Goal: Task Accomplishment & Management: Manage account settings

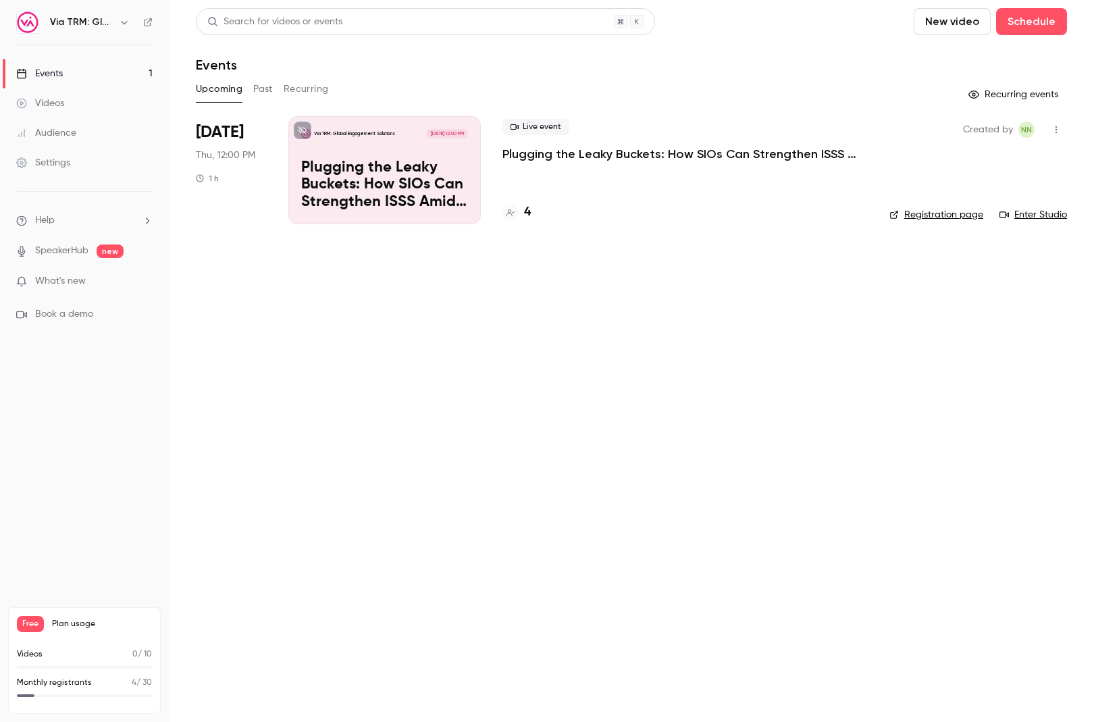
click at [395, 179] on p "Plugging the Leaky Buckets: How SIOs Can Strengthen ISSS Amid External Challeng…" at bounding box center [384, 185] width 167 height 52
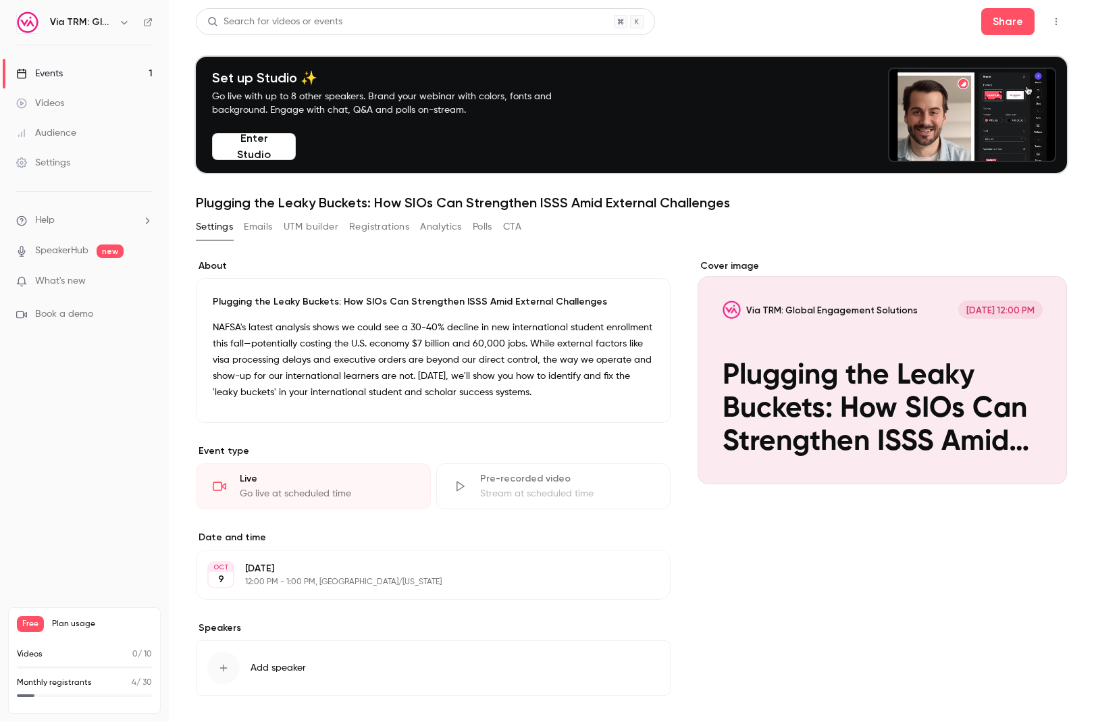
click at [382, 228] on button "Registrations" at bounding box center [379, 227] width 60 height 22
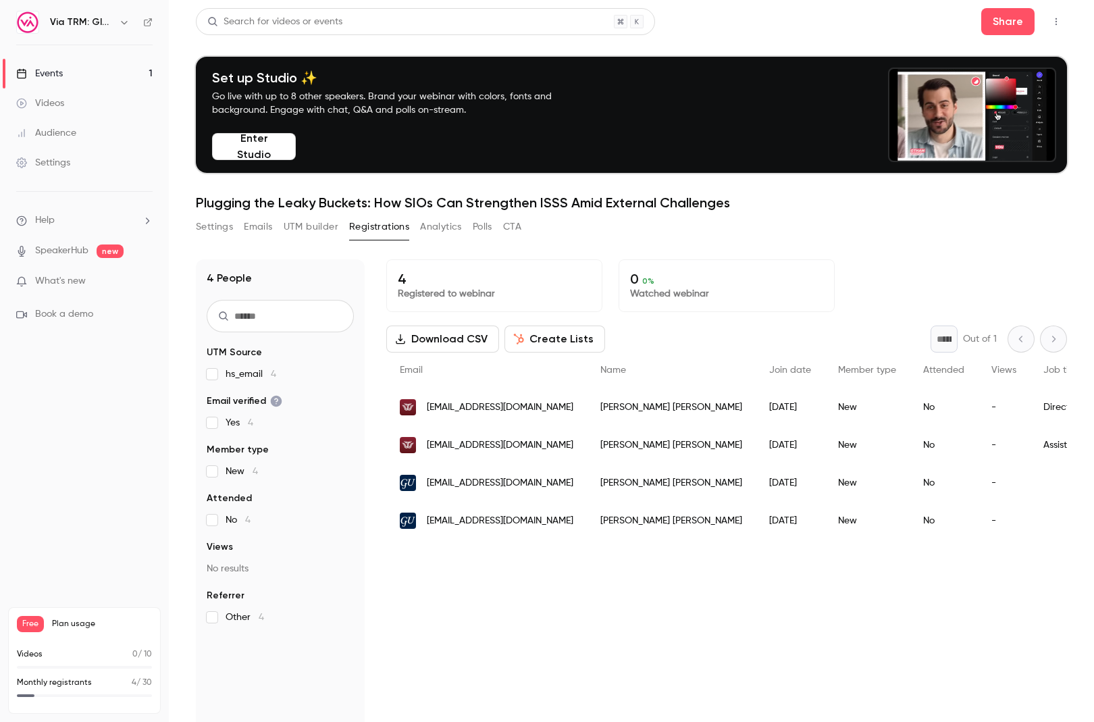
click at [215, 228] on button "Settings" at bounding box center [214, 227] width 37 height 22
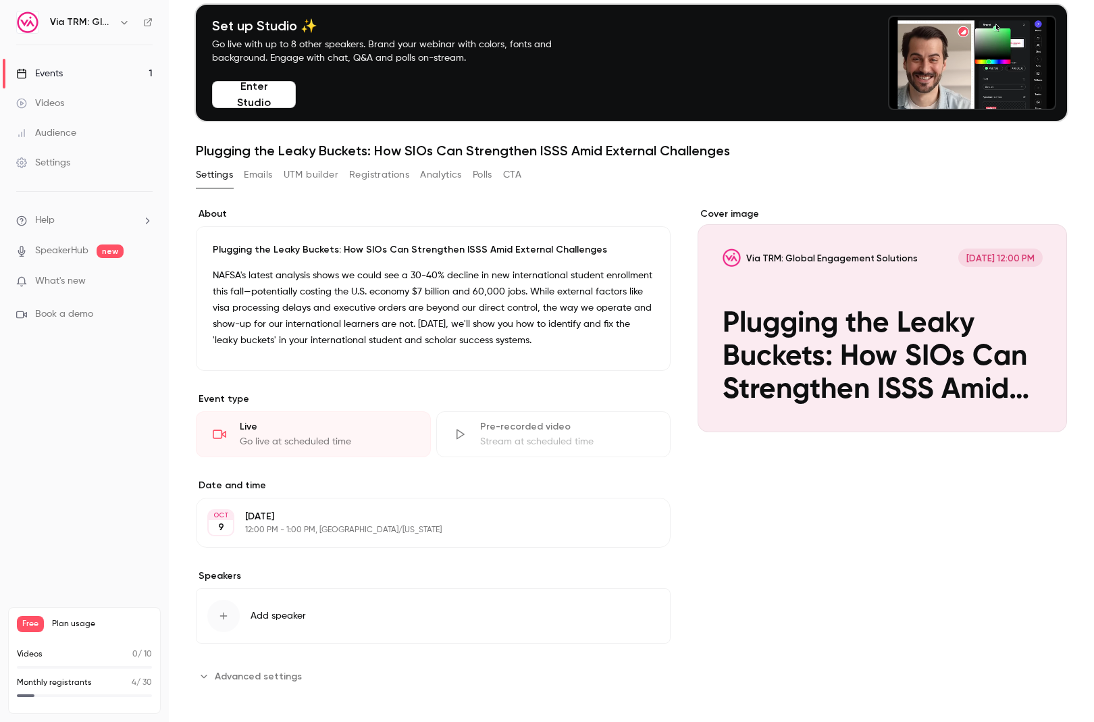
scroll to position [57, 0]
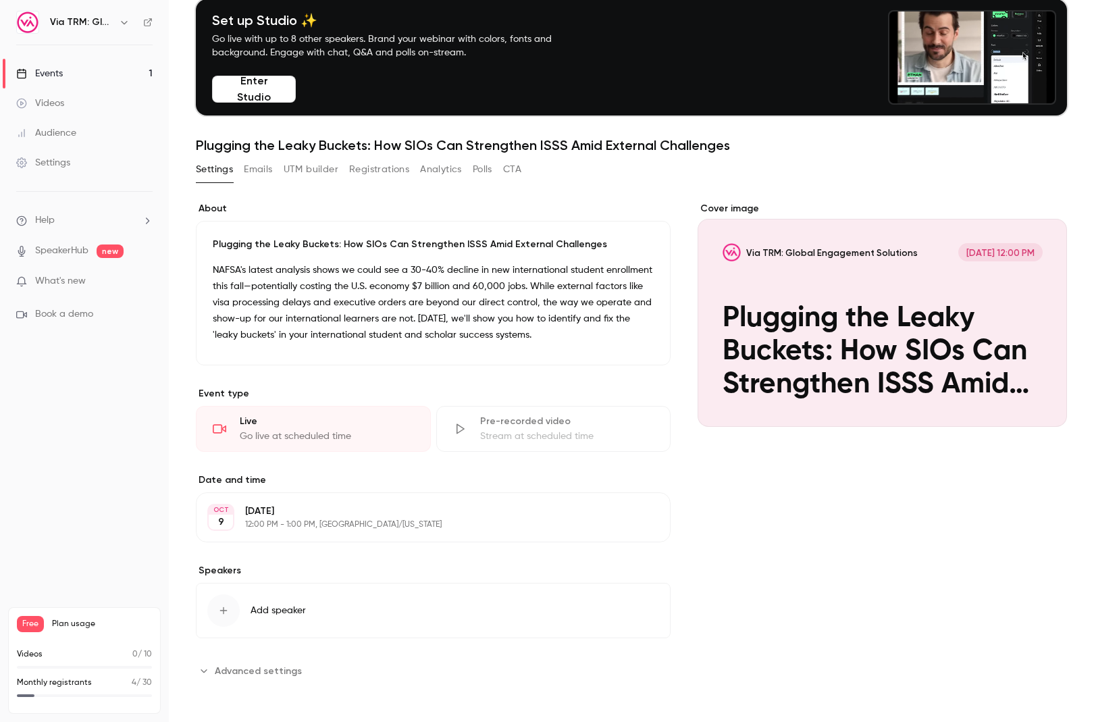
click at [305, 610] on span "Add speaker" at bounding box center [278, 611] width 55 height 14
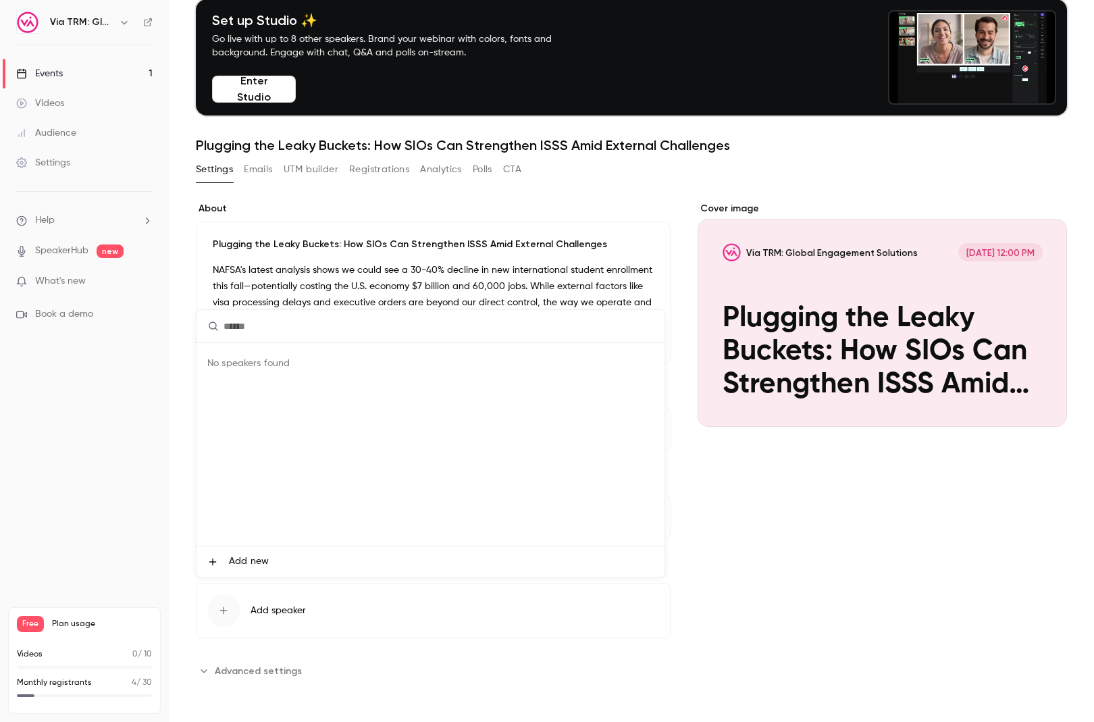
drag, startPoint x: 323, startPoint y: 664, endPoint x: 249, endPoint y: 667, distance: 73.7
click at [323, 664] on div at bounding box center [547, 361] width 1094 height 722
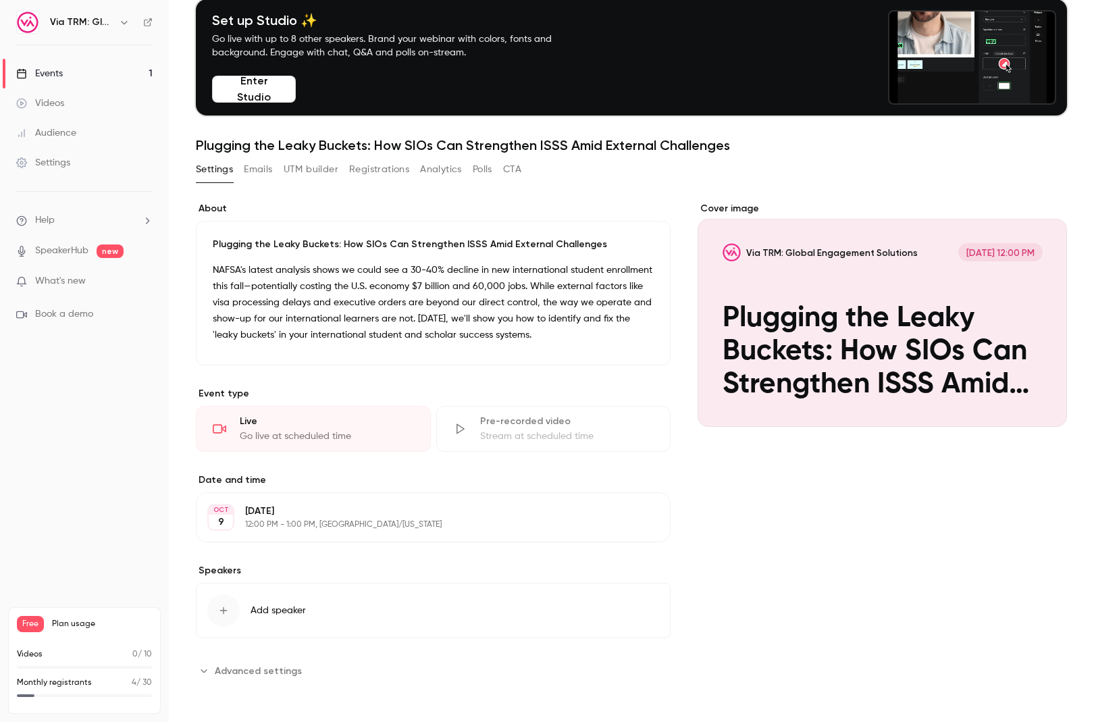
click at [249, 665] on span "Advanced settings" at bounding box center [258, 671] width 87 height 14
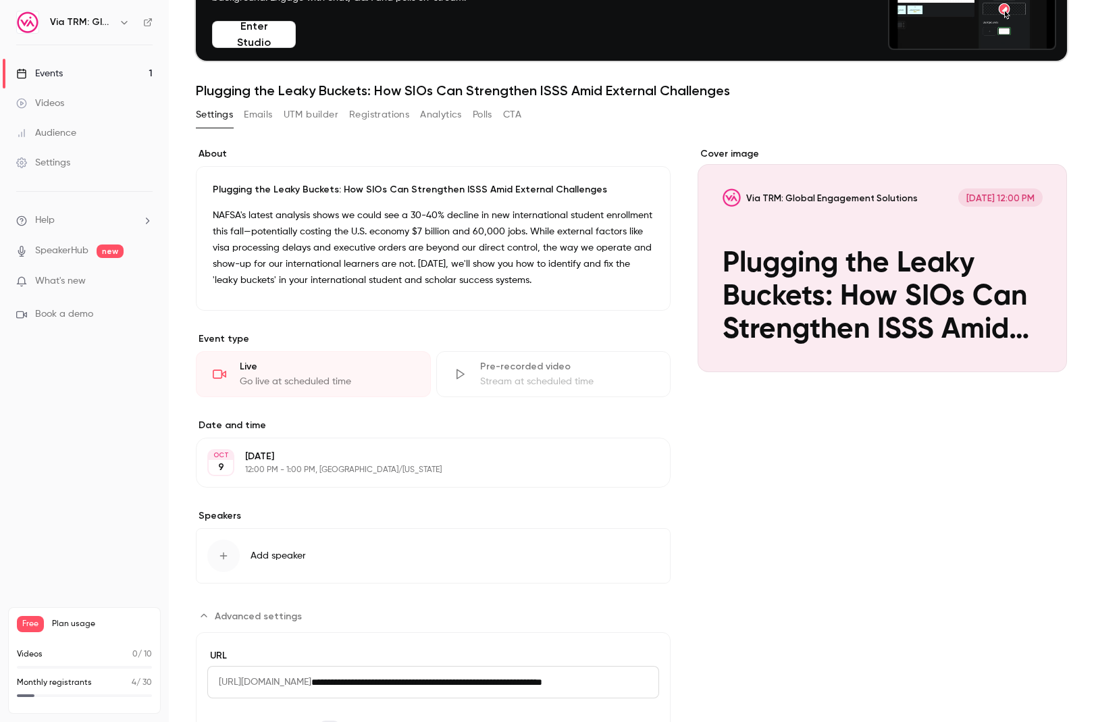
scroll to position [209, 0]
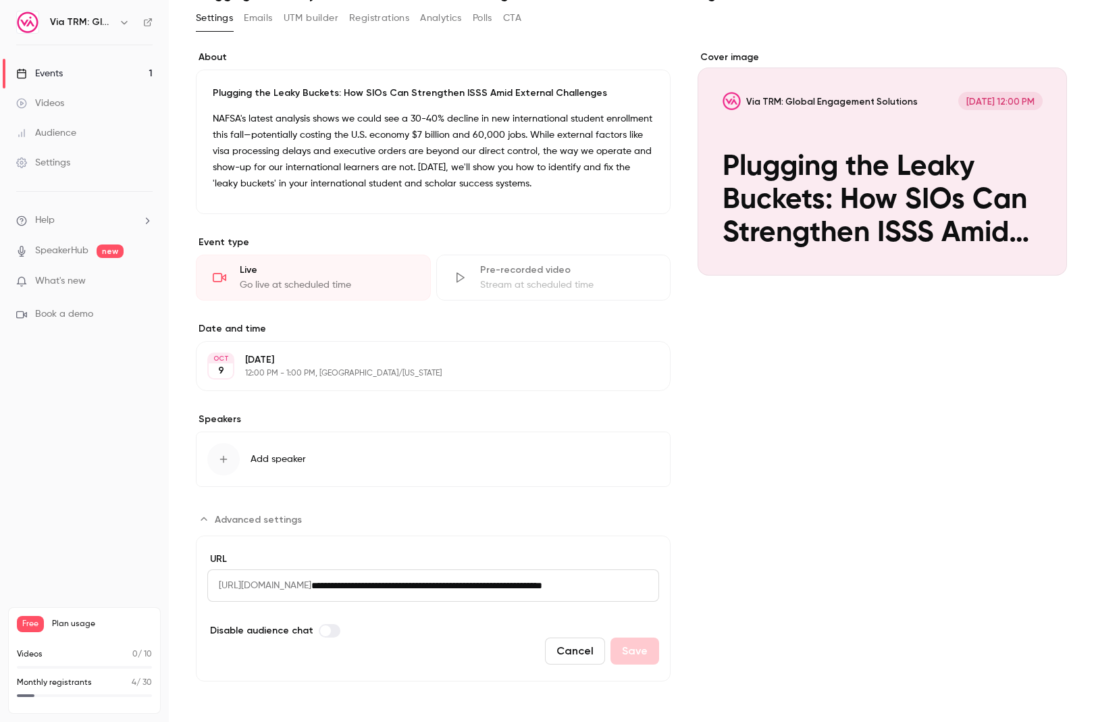
drag, startPoint x: 220, startPoint y: 583, endPoint x: 562, endPoint y: 592, distance: 342.5
click at [562, 592] on div "**********" at bounding box center [433, 585] width 452 height 32
click at [528, 589] on input "**********" at bounding box center [485, 585] width 348 height 32
click at [450, 632] on form "**********" at bounding box center [433, 608] width 475 height 146
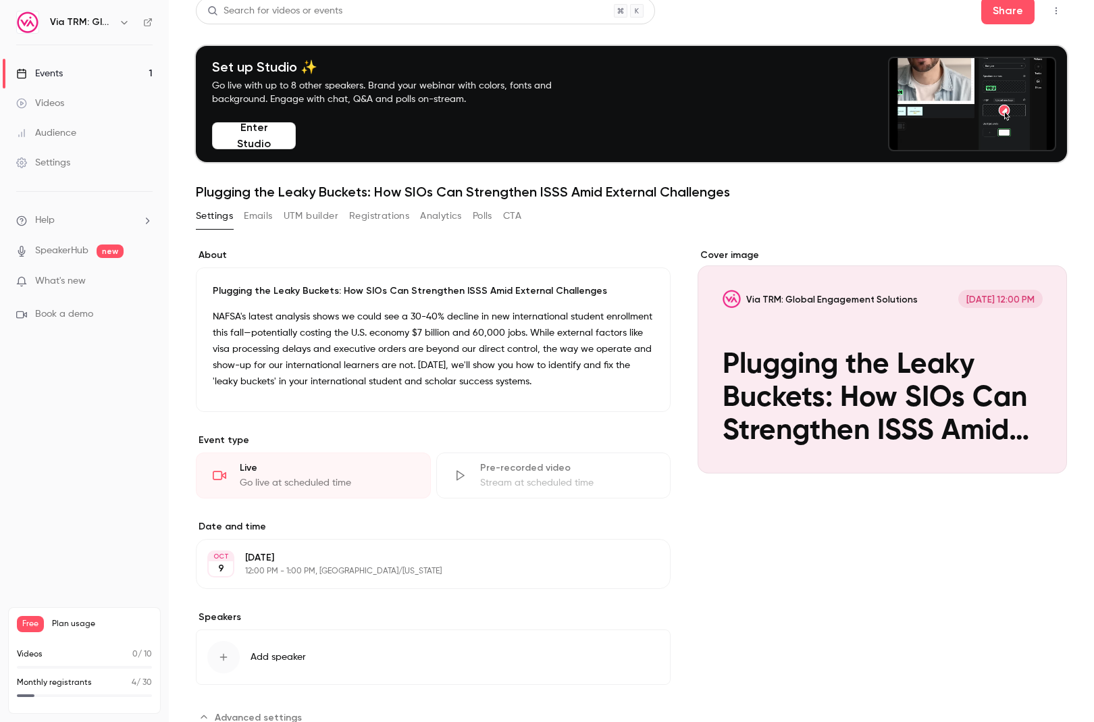
scroll to position [0, 0]
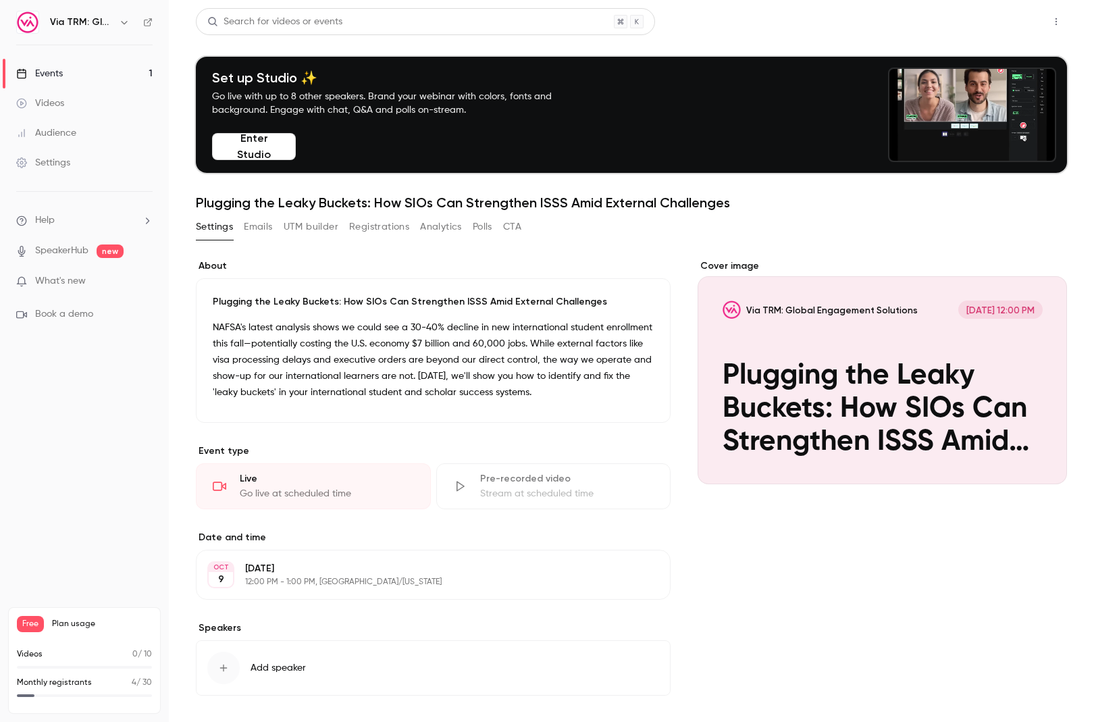
click at [999, 21] on button "Share" at bounding box center [1007, 21] width 53 height 27
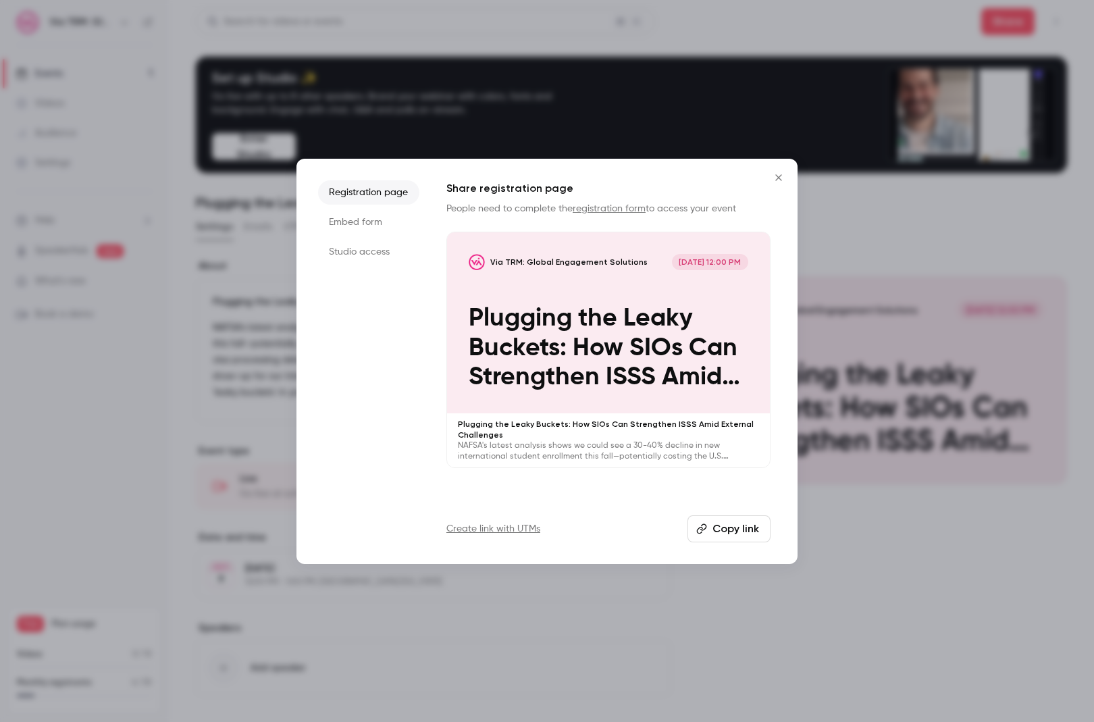
click at [724, 527] on button "Copy link" at bounding box center [728, 528] width 83 height 27
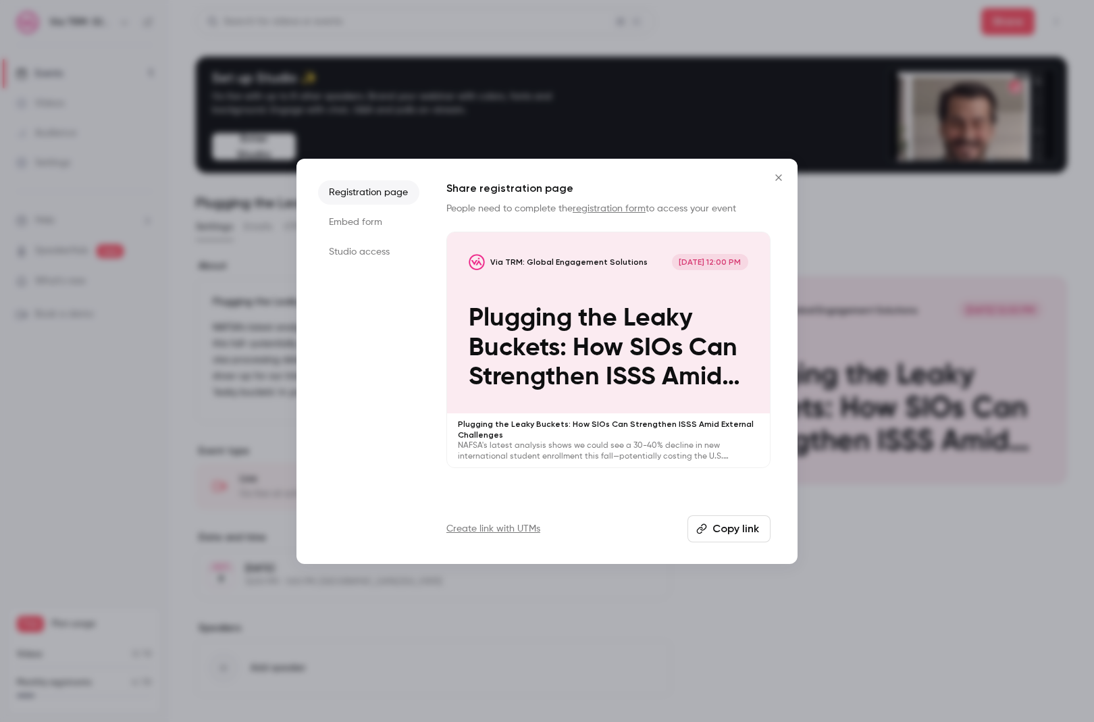
click at [778, 174] on icon "Close" at bounding box center [778, 177] width 16 height 11
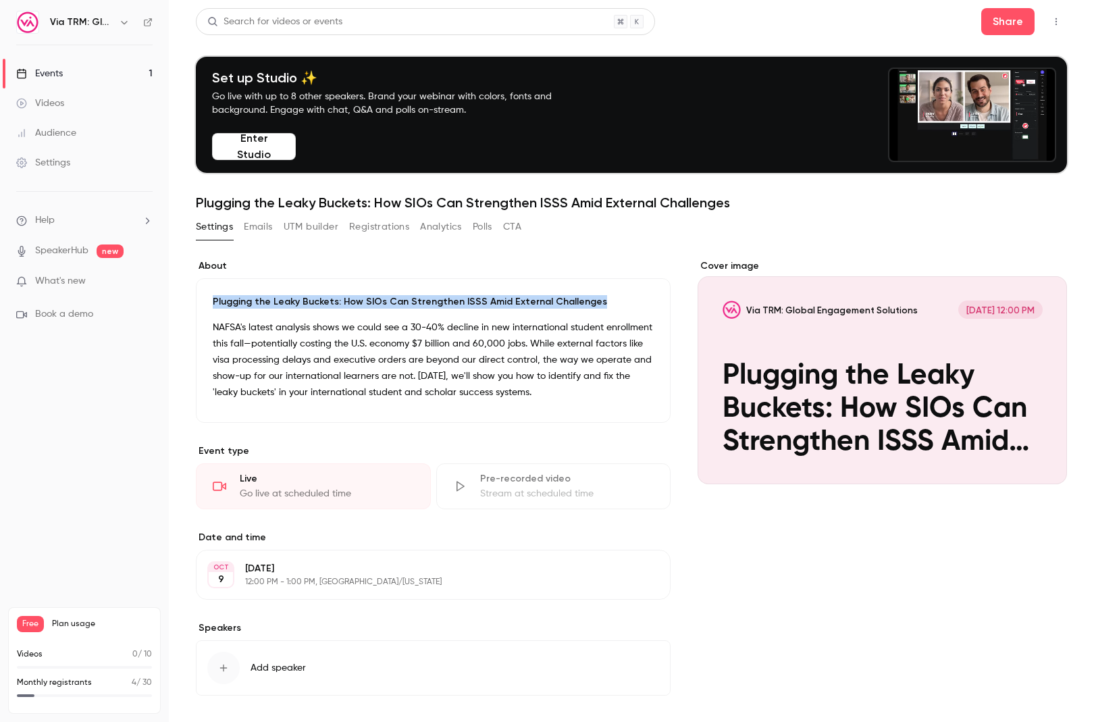
drag, startPoint x: 212, startPoint y: 294, endPoint x: 597, endPoint y: 305, distance: 385.0
click at [597, 305] on p "Plugging the Leaky Buckets: How SIOs Can Strengthen ISSS Amid External Challeng…" at bounding box center [433, 302] width 441 height 14
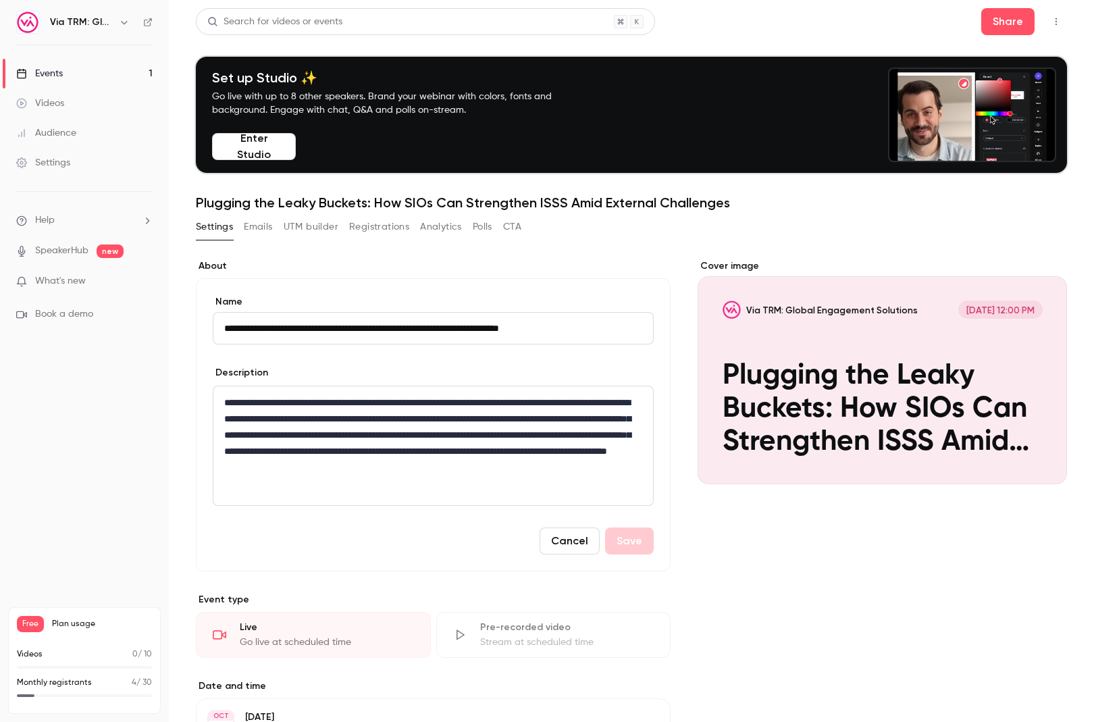
drag, startPoint x: 601, startPoint y: 323, endPoint x: 230, endPoint y: 323, distance: 370.7
click at [230, 323] on input "**********" at bounding box center [433, 328] width 441 height 32
